Goal: Navigation & Orientation: Find specific page/section

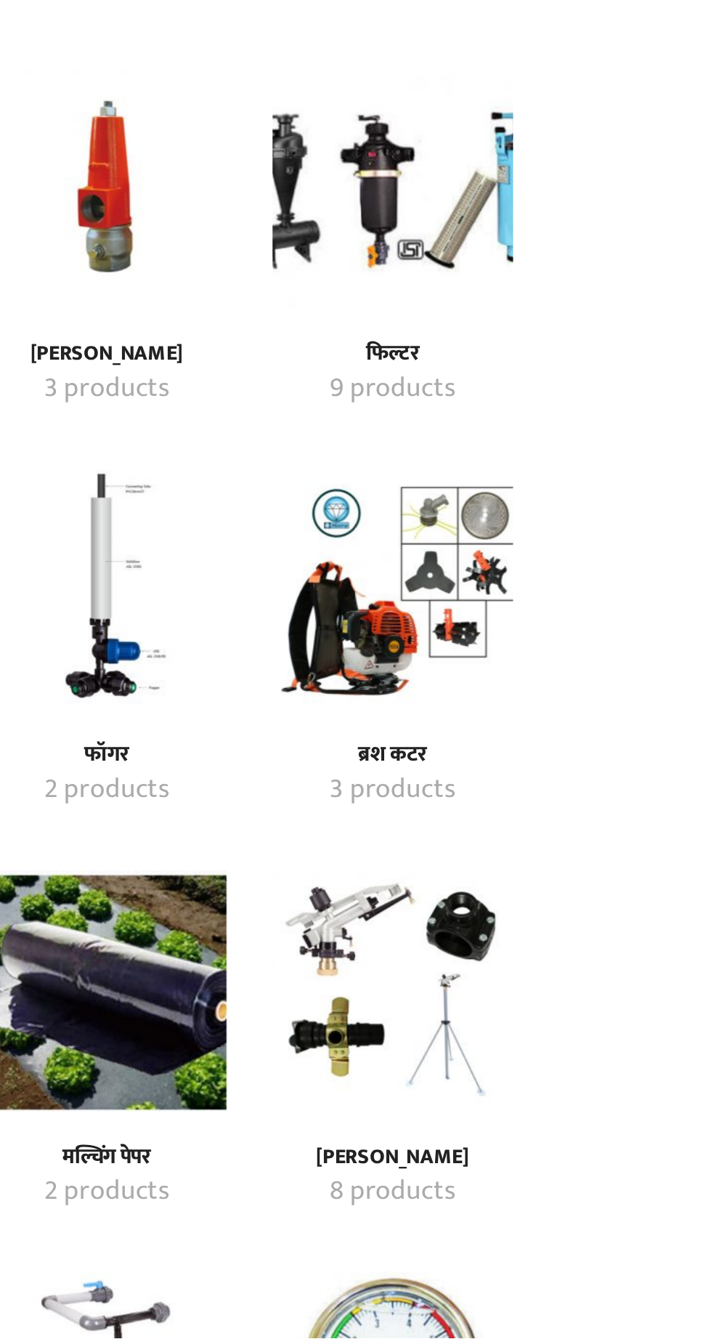
scroll to position [36, 0]
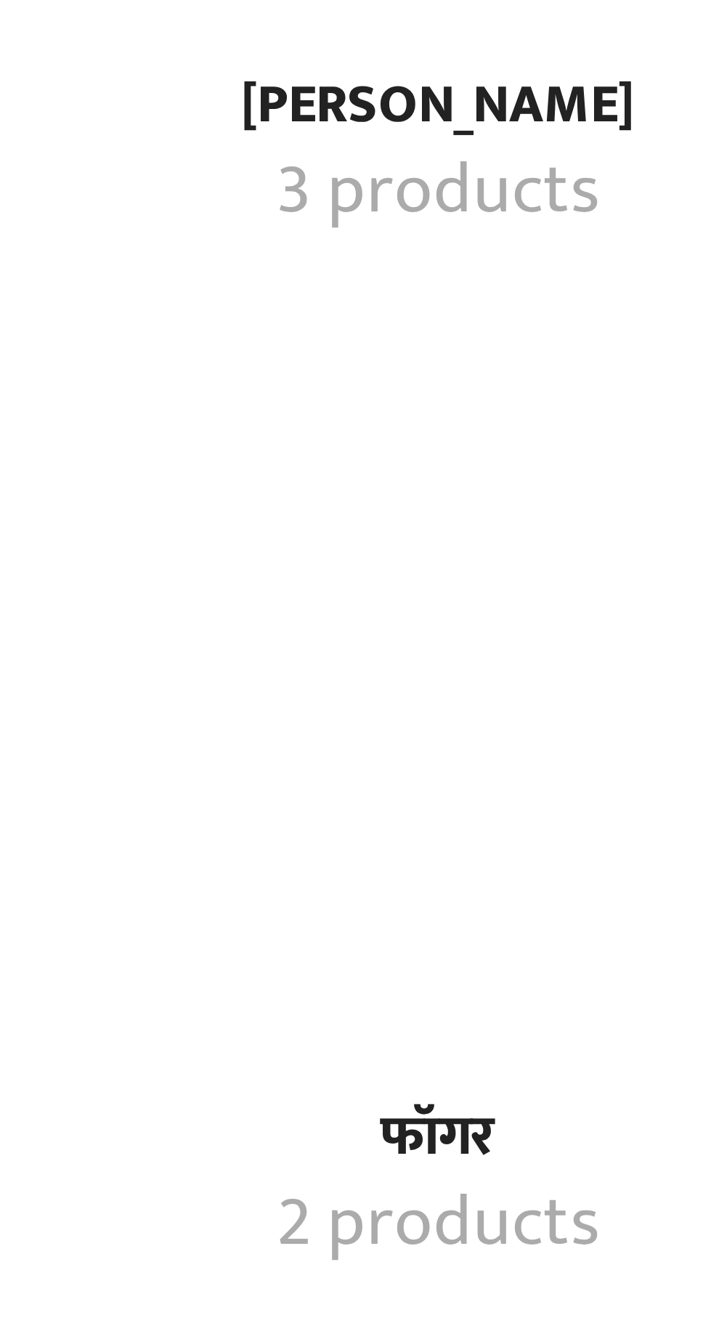
scroll to position [36, 0]
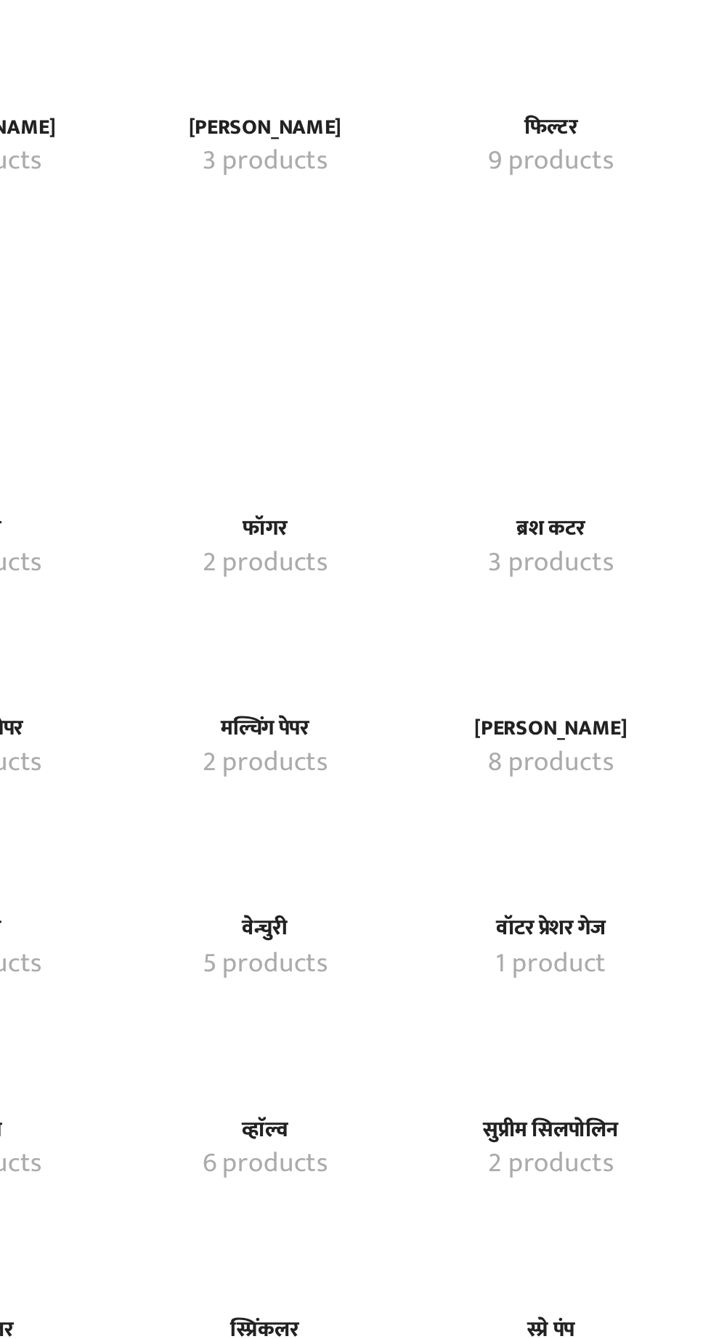
click at [424, 732] on img "Visit product category प्रेशर रिलीफ व्हाॅल्व" at bounding box center [424, 732] width 0 height 0
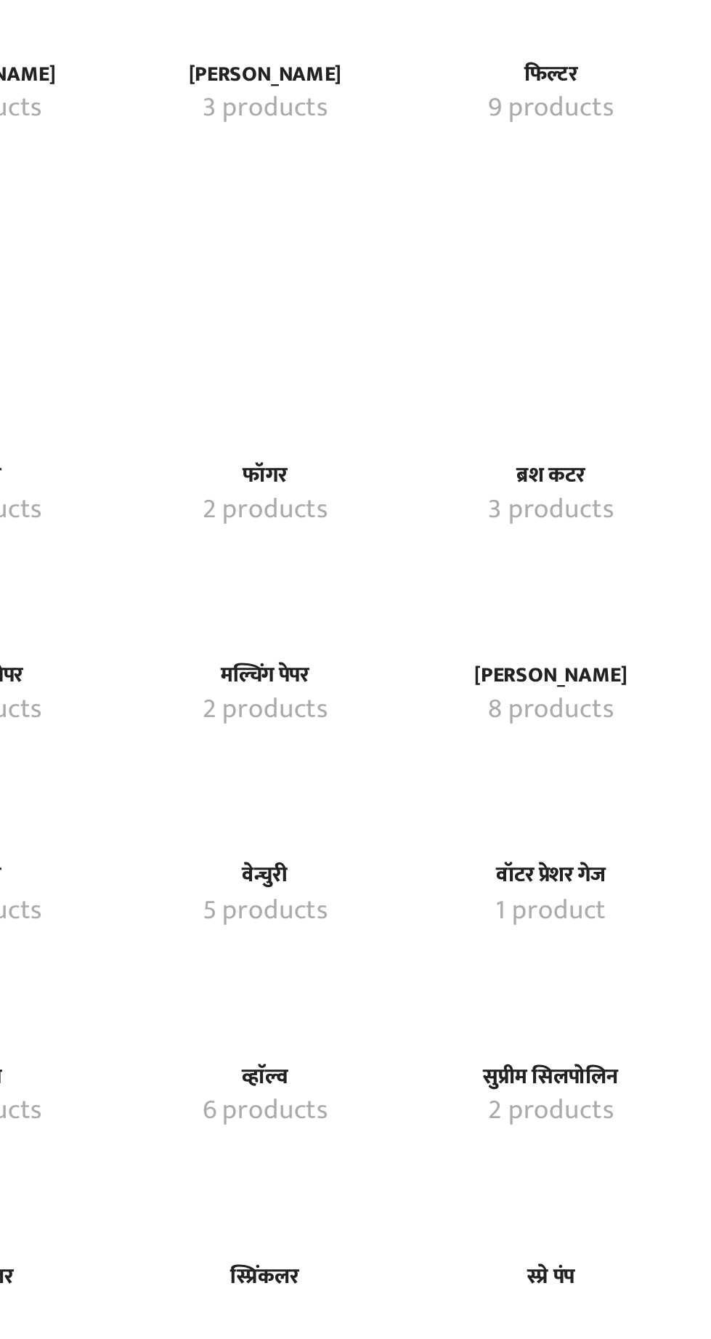
scroll to position [112, 0]
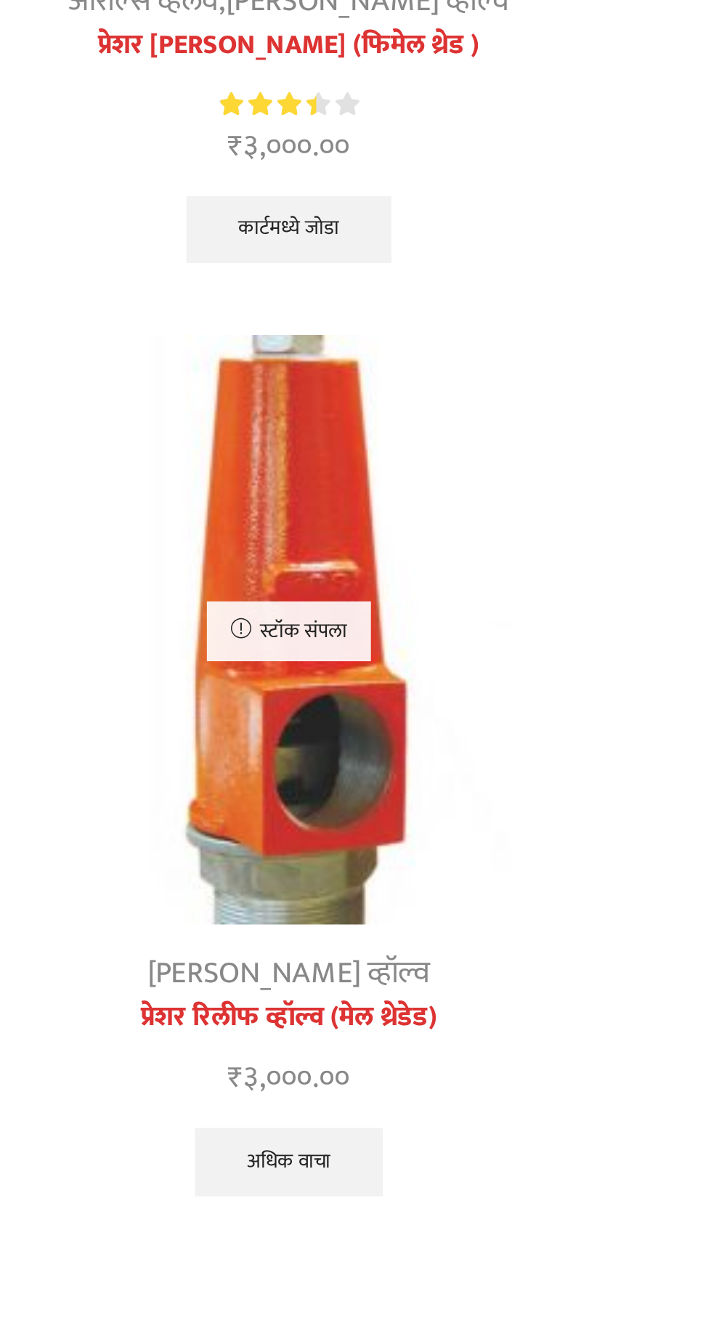
click at [341, 729] on div at bounding box center [331, 724] width 33 height 39
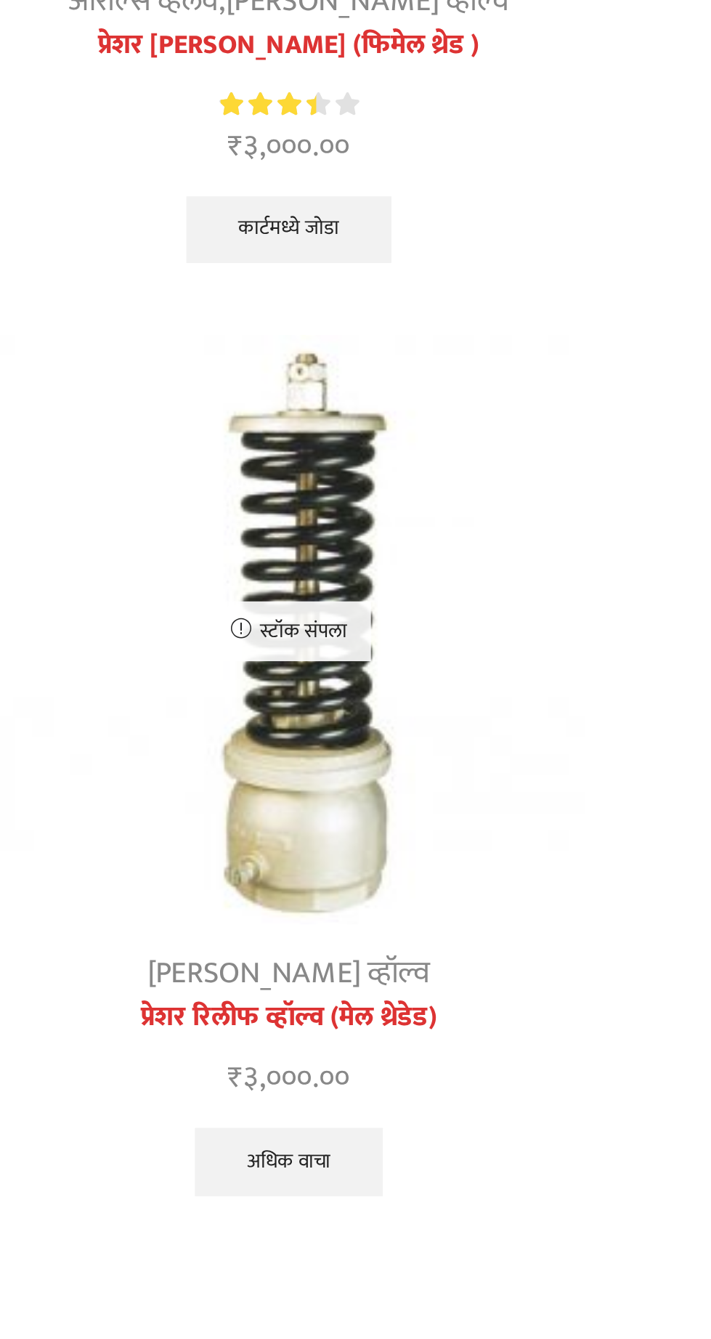
click at [334, 726] on div at bounding box center [331, 724] width 33 height 39
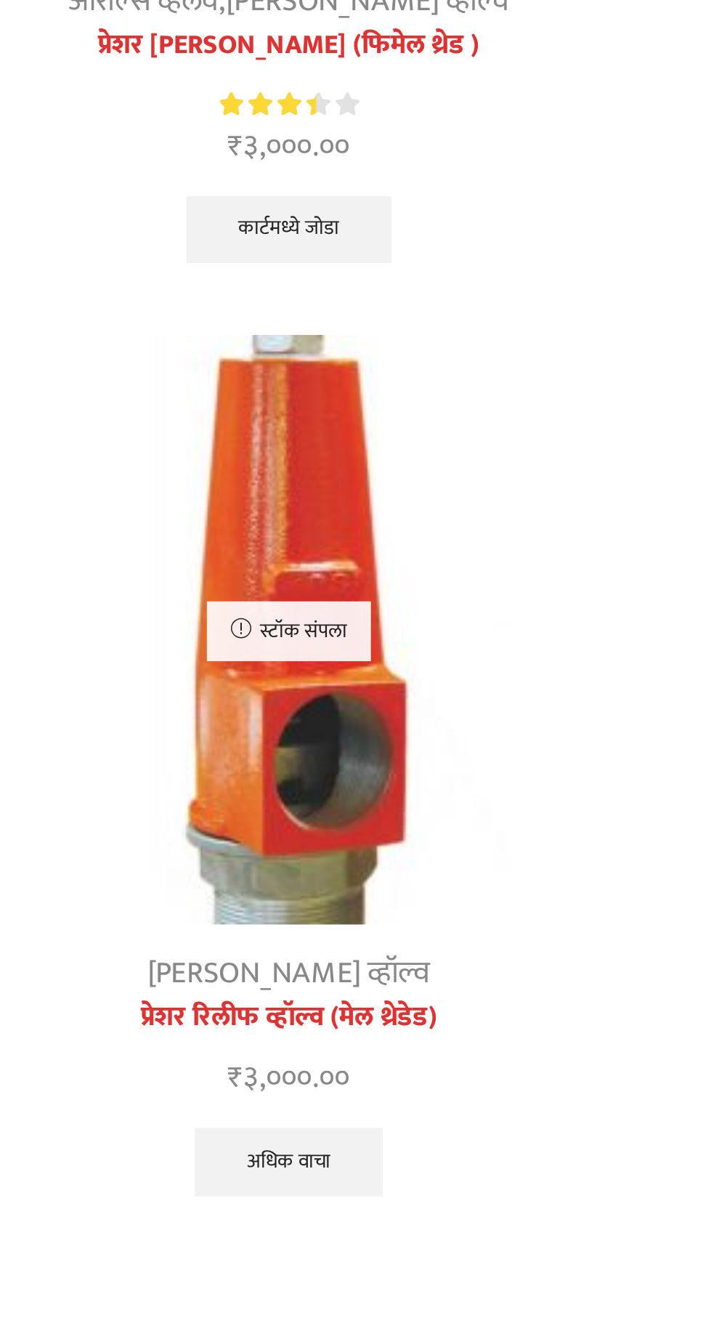
click at [330, 729] on div at bounding box center [331, 724] width 33 height 39
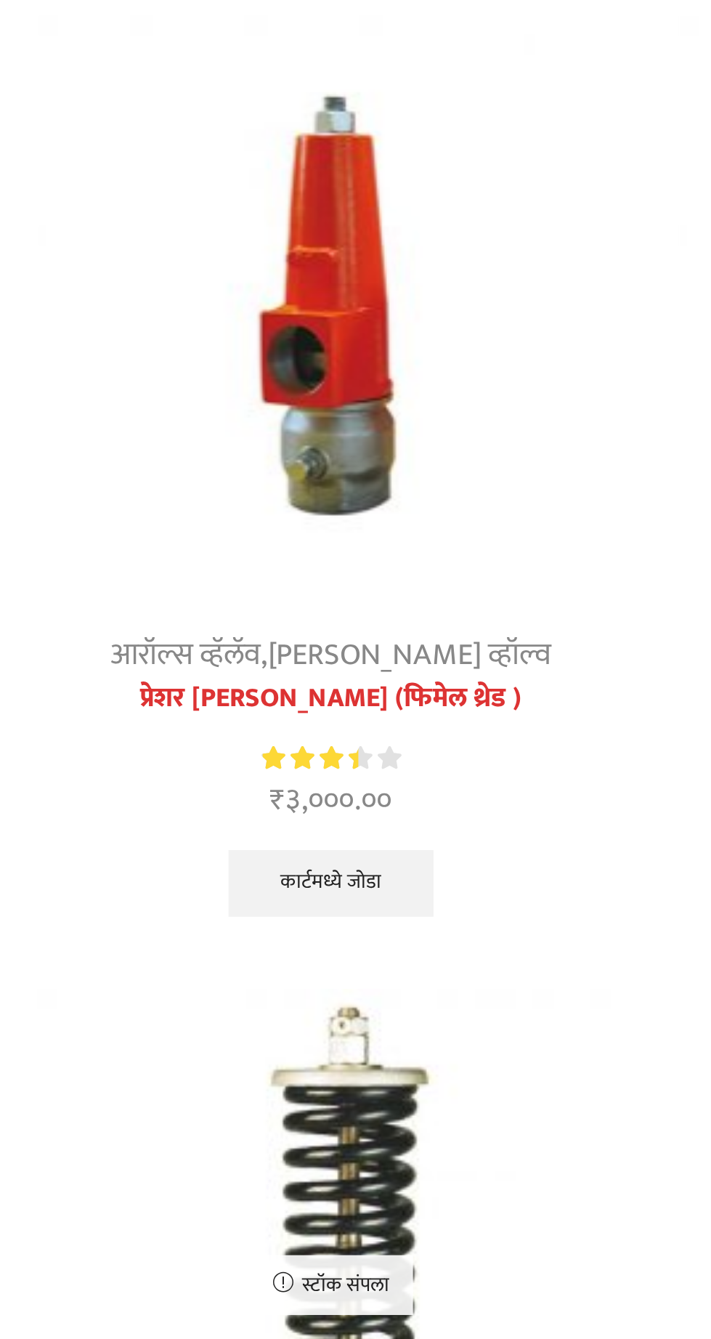
click at [248, 391] on img at bounding box center [219, 310] width 251 height 251
click at [323, 328] on div at bounding box center [331, 311] width 33 height 39
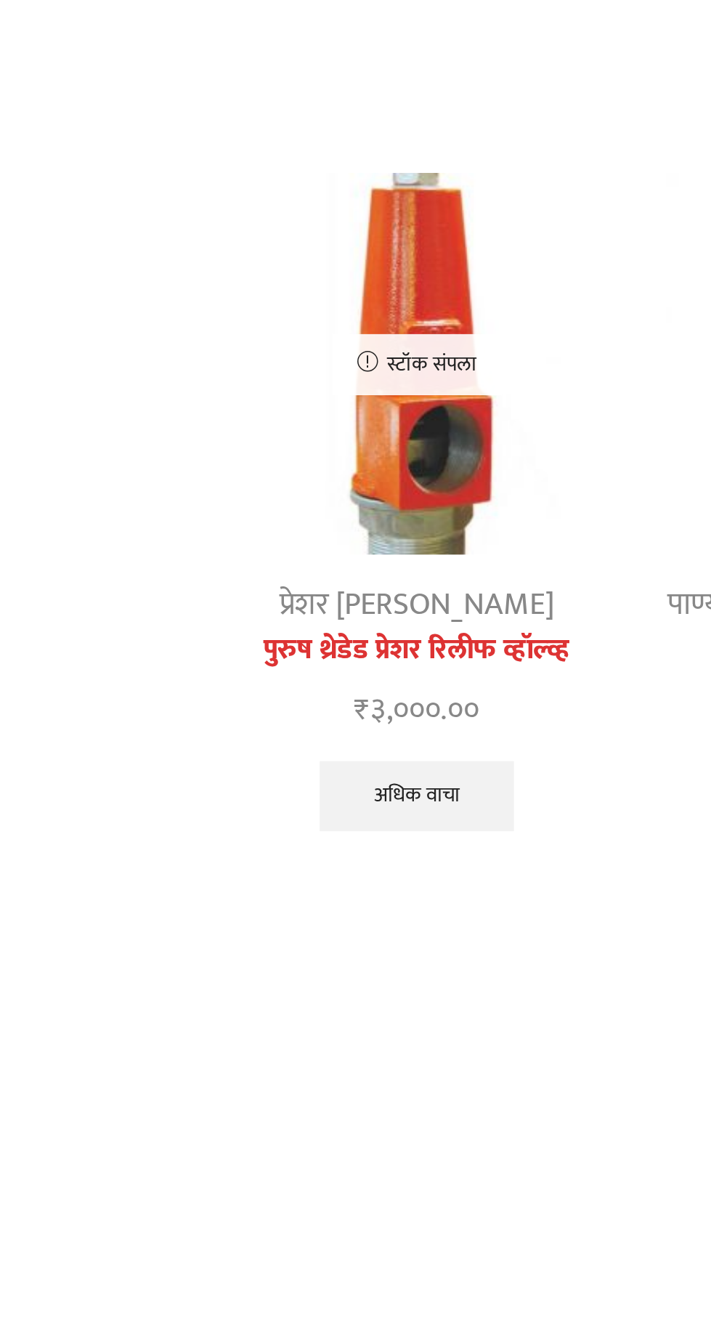
scroll to position [1987, 0]
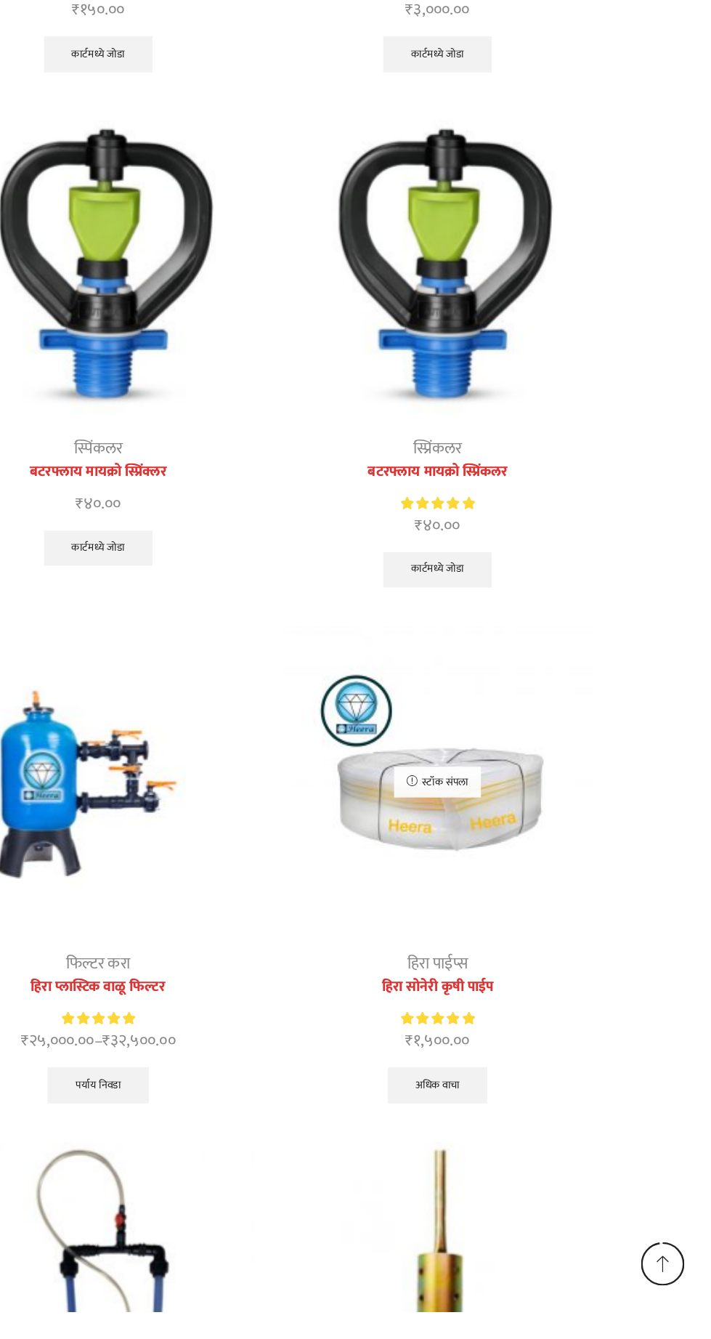
scroll to position [4051, 0]
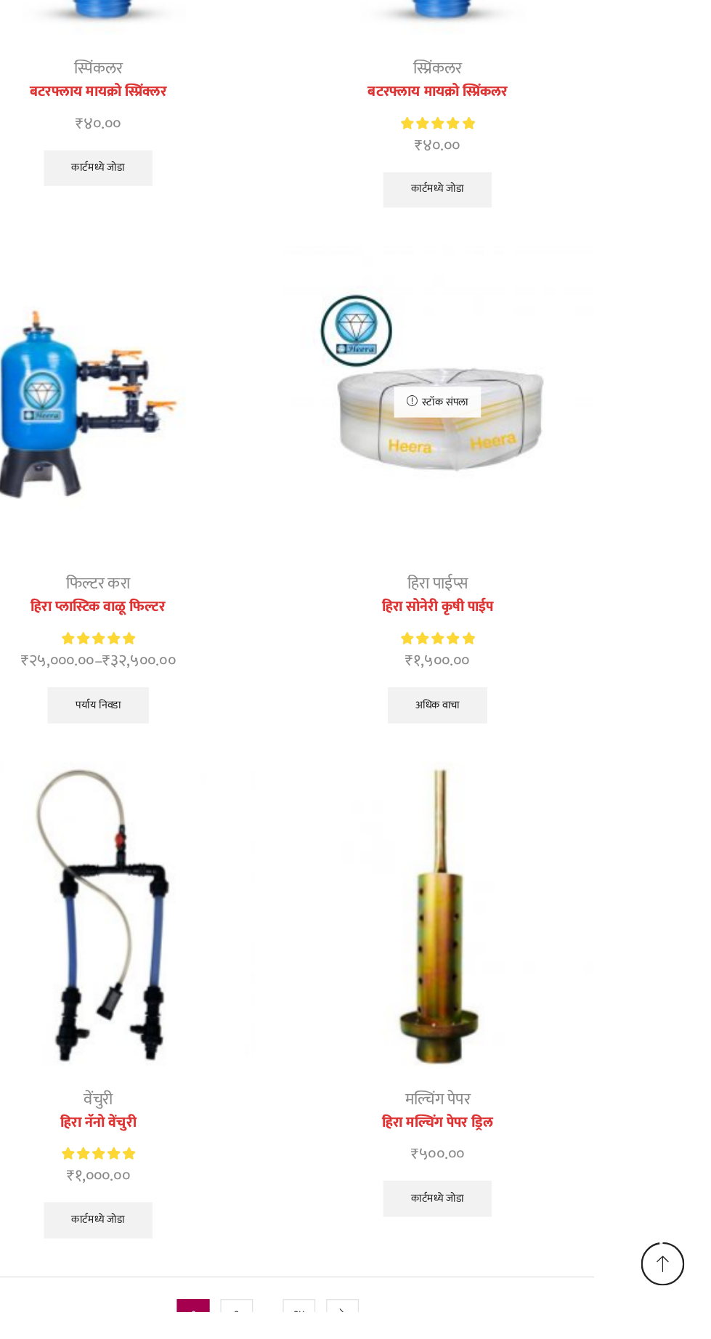
click at [416, 1337] on icon "next" at bounding box center [415, 1341] width 9 height 9
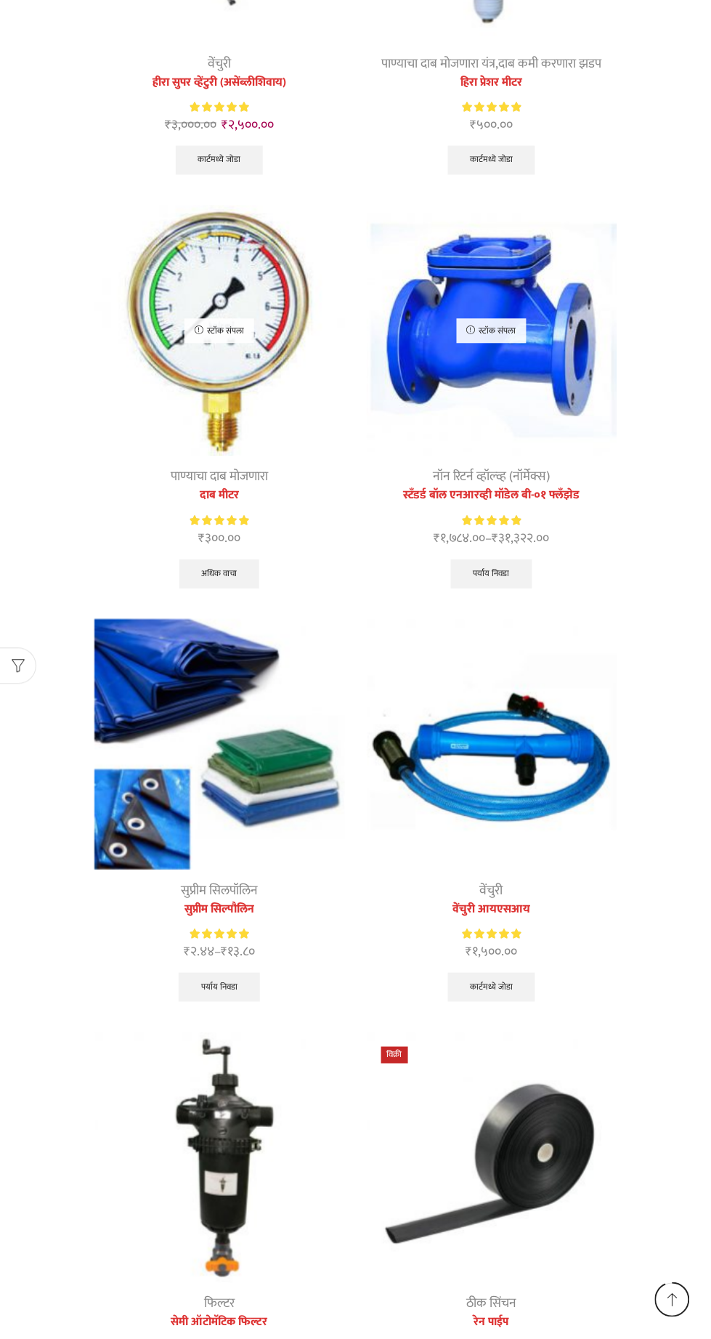
scroll to position [1391, 0]
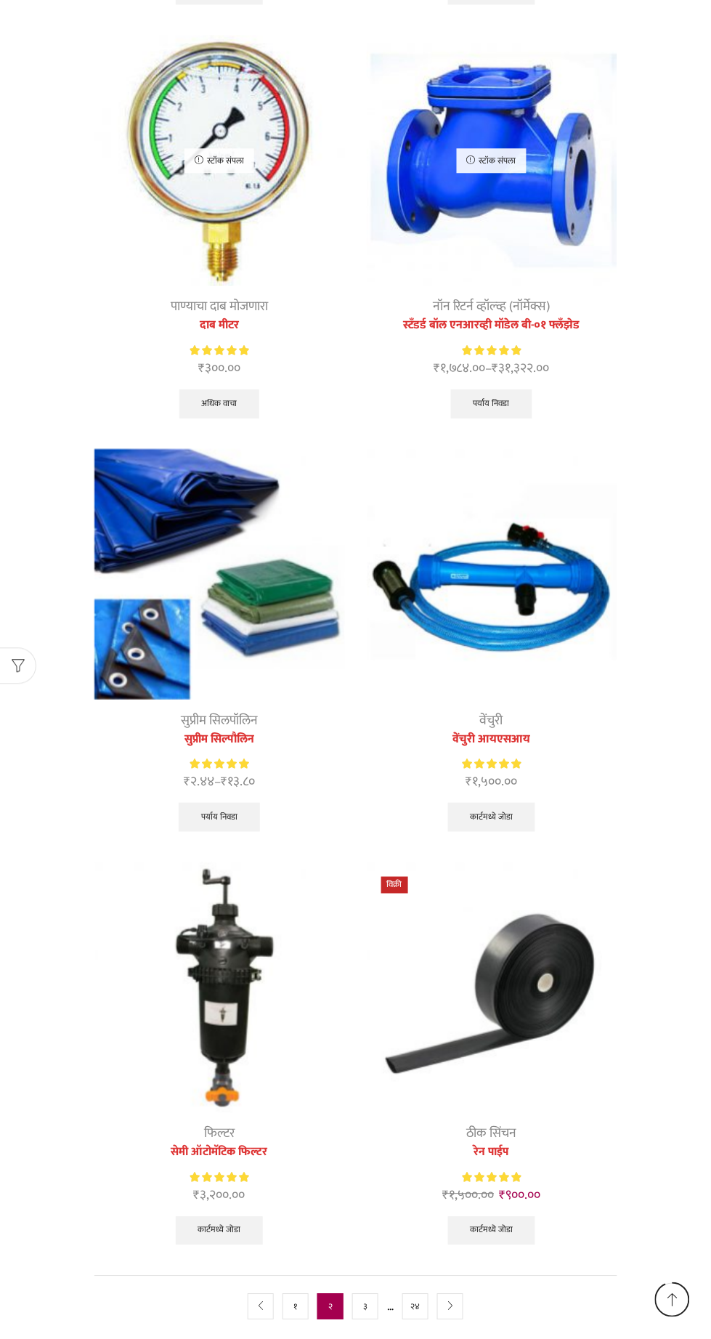
click at [450, 1303] on icon "next" at bounding box center [450, 1307] width 9 height 9
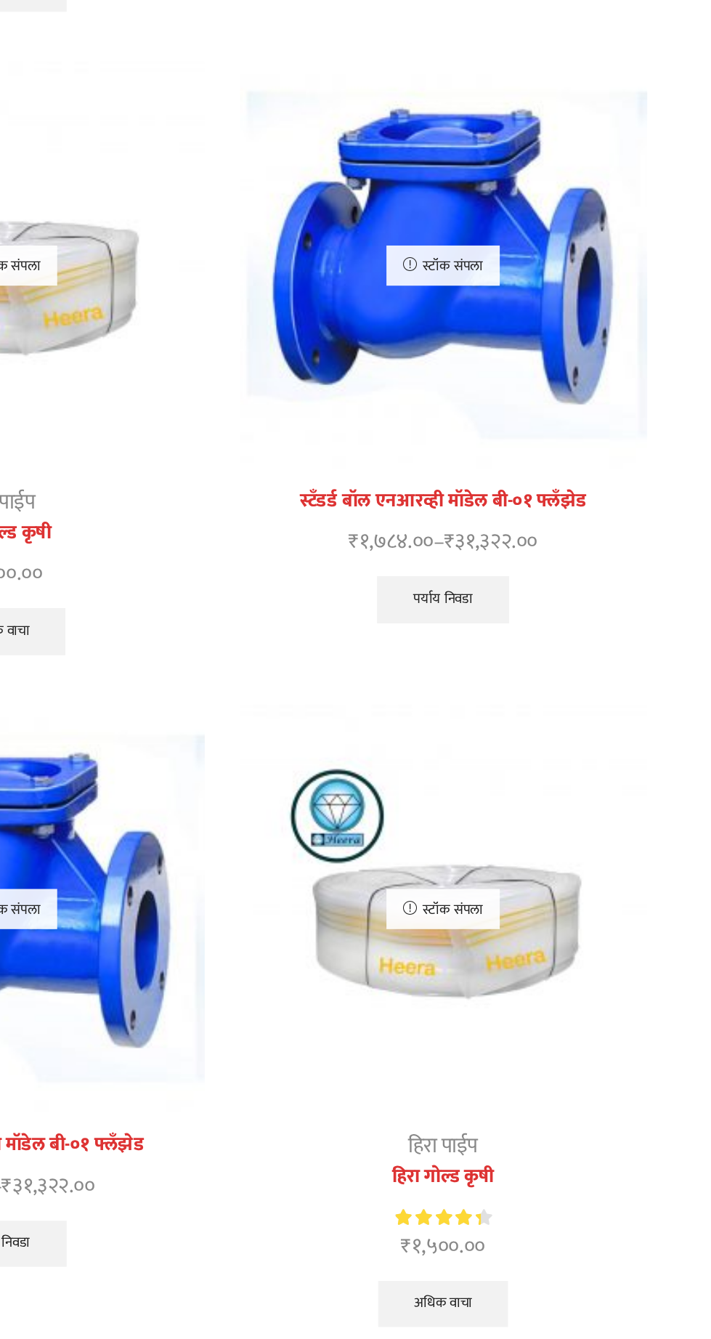
scroll to position [1373, 0]
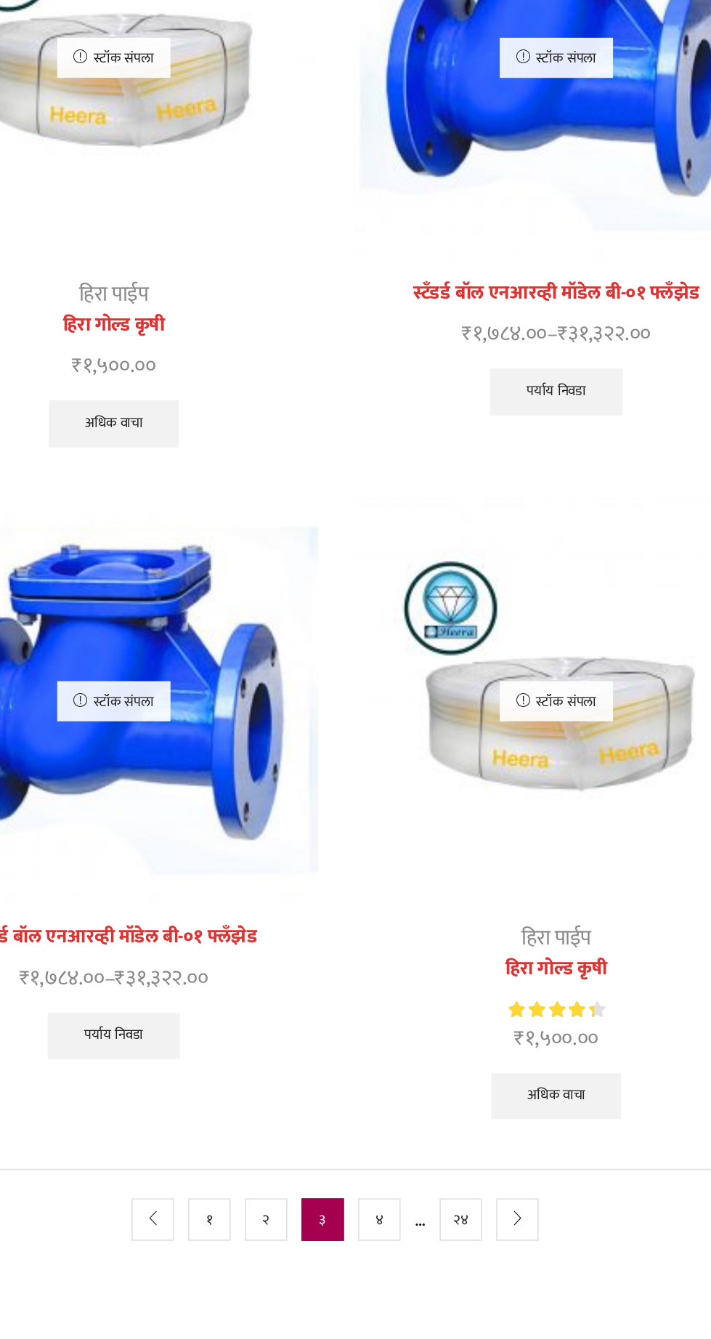
click at [468, 1303] on icon "next" at bounding box center [468, 1307] width 9 height 9
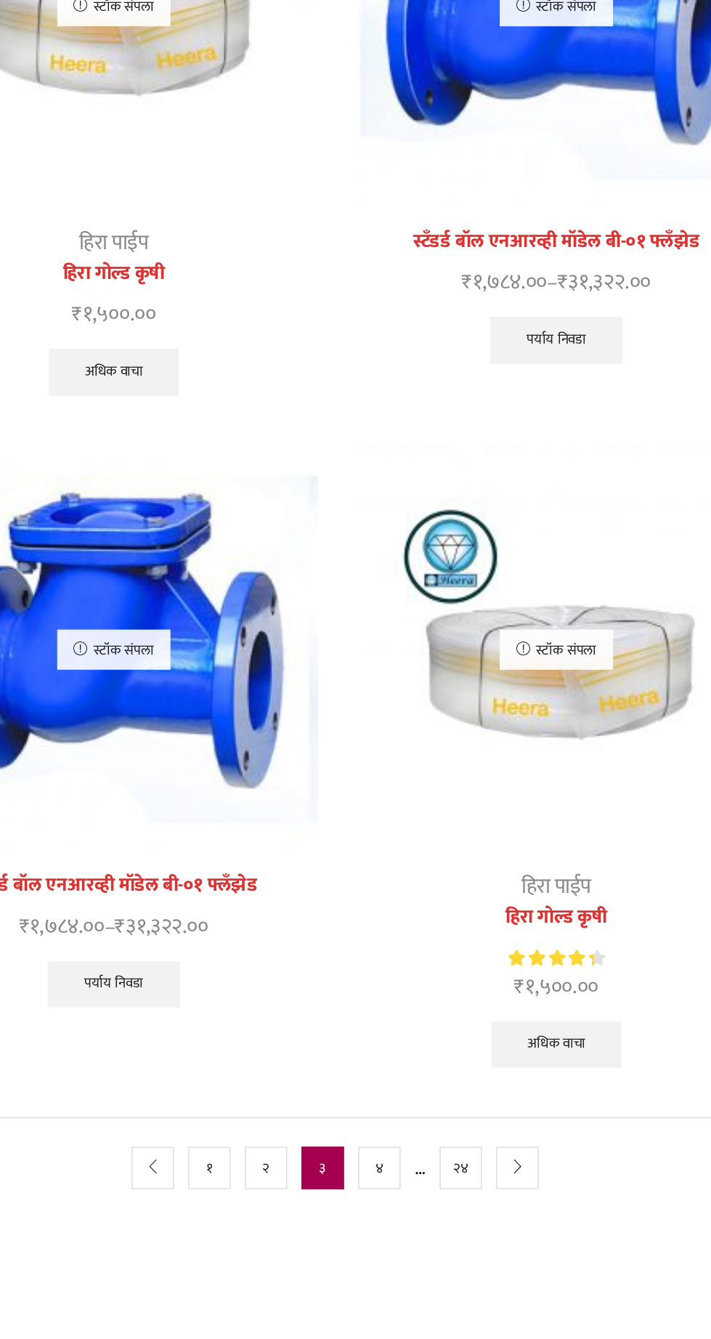
scroll to position [1463, 0]
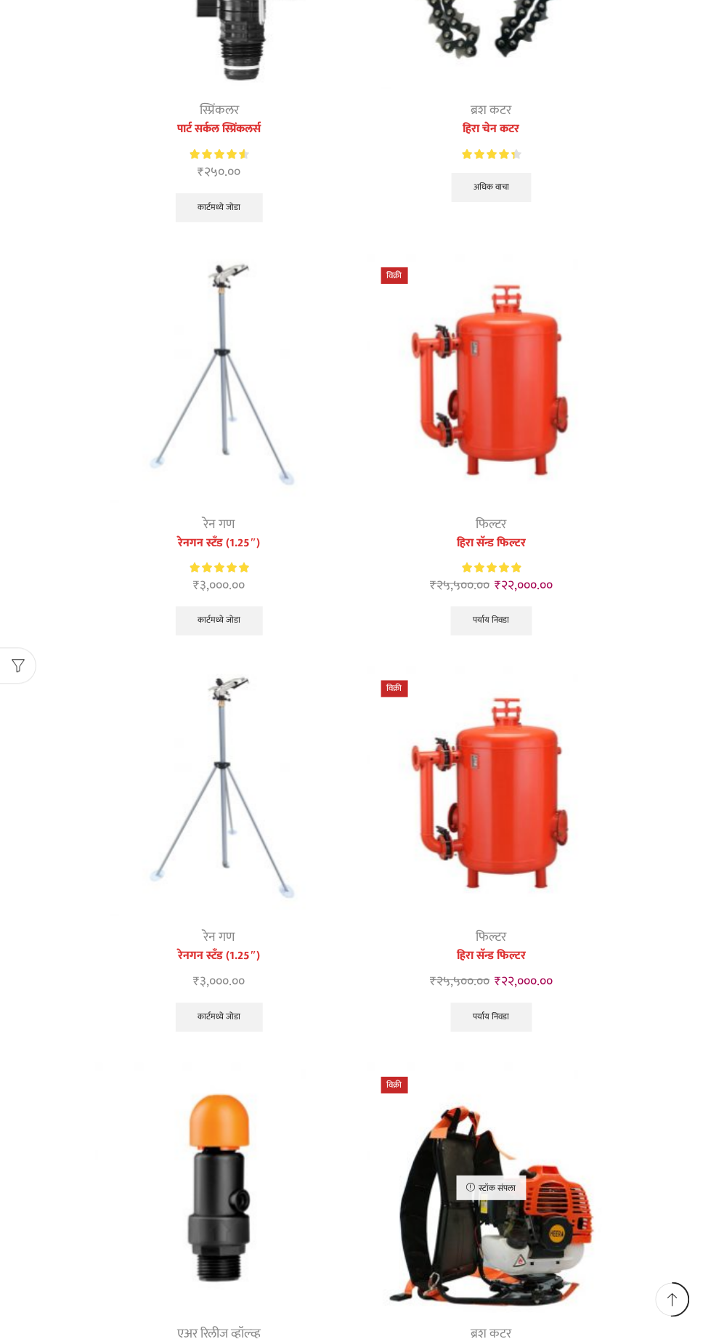
scroll to position [769, 0]
